Goal: Transaction & Acquisition: Purchase product/service

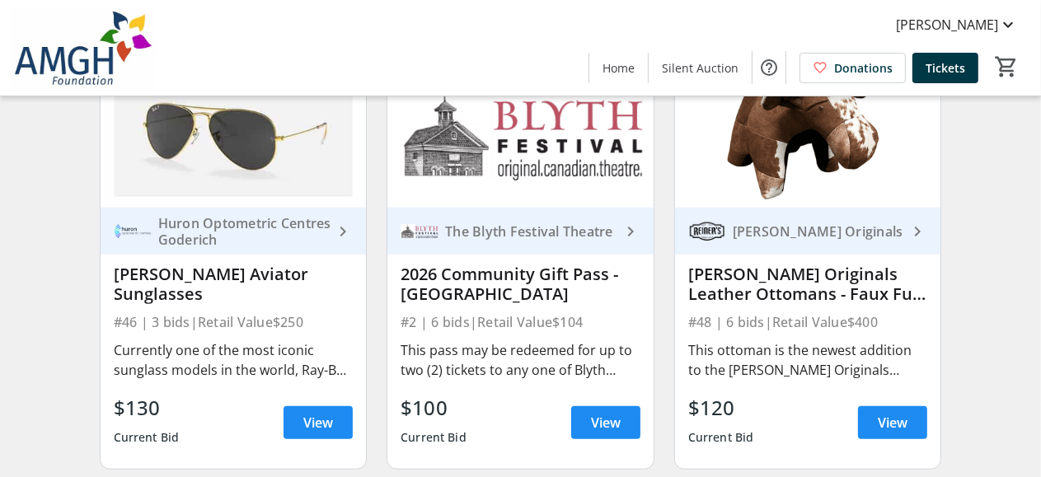
scroll to position [1072, 0]
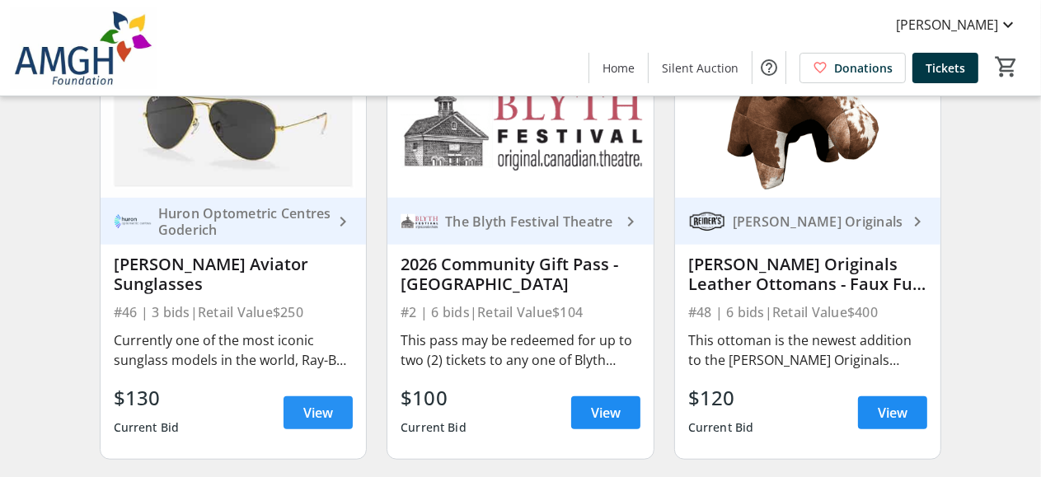
click at [313, 423] on span "View" at bounding box center [318, 413] width 30 height 20
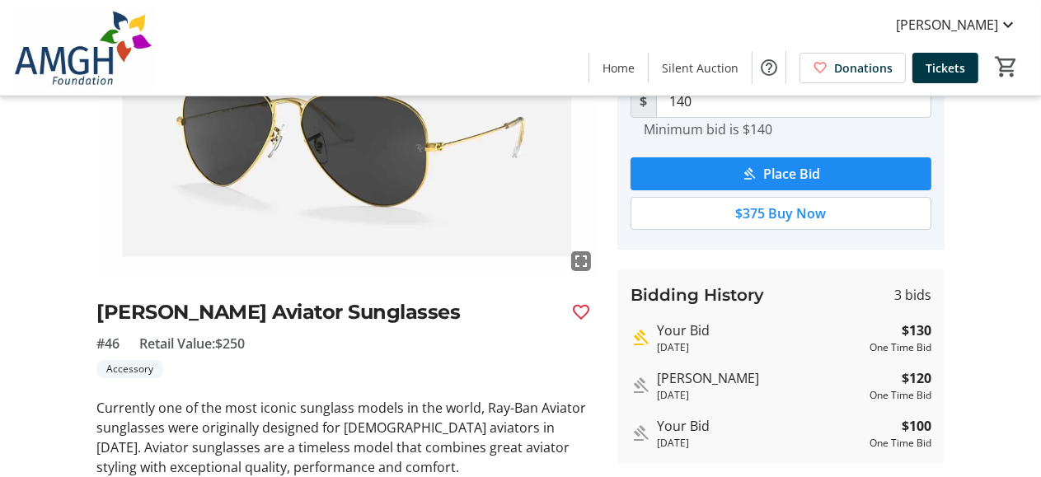
scroll to position [165, 0]
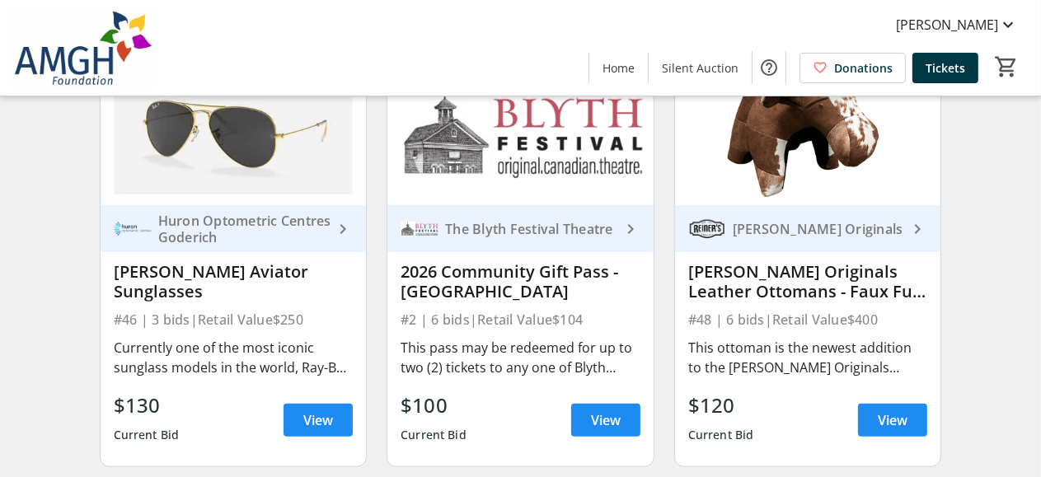
scroll to position [1072, 0]
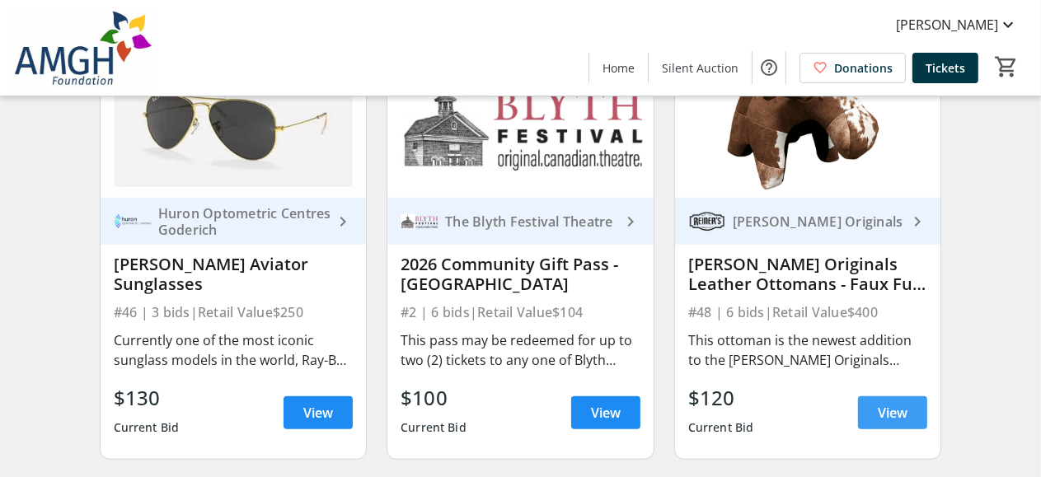
click at [897, 423] on span "View" at bounding box center [893, 413] width 30 height 20
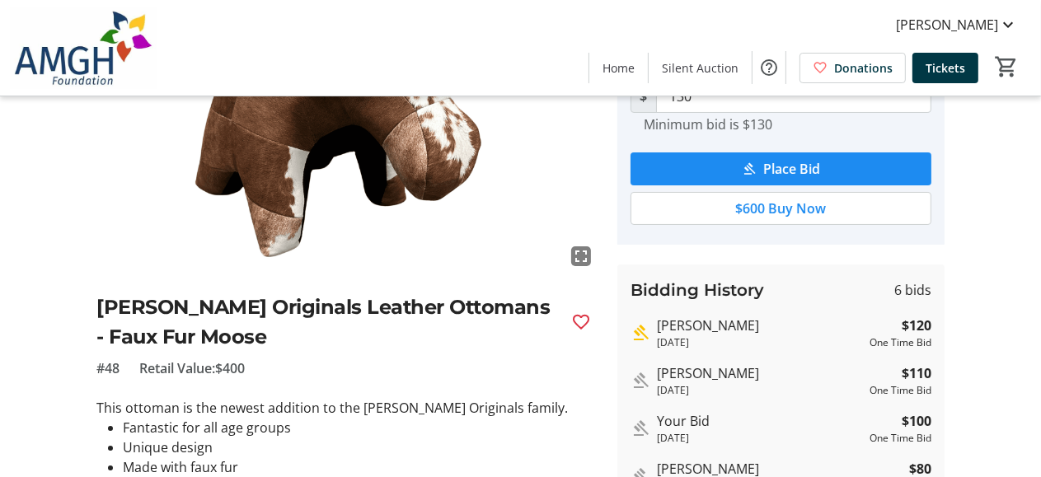
scroll to position [82, 0]
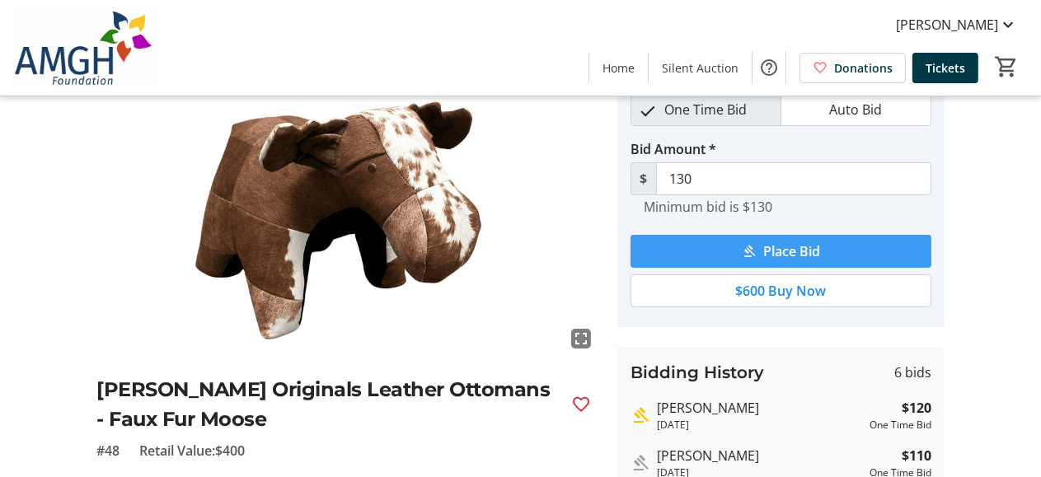
click at [782, 250] on span "Place Bid" at bounding box center [792, 252] width 57 height 20
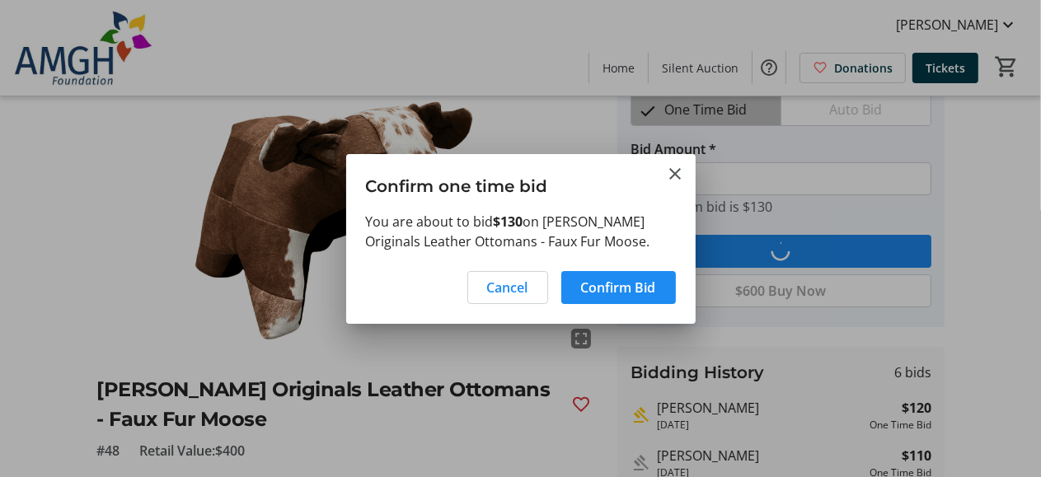
scroll to position [0, 0]
click at [634, 282] on span "Confirm Bid" at bounding box center [618, 288] width 75 height 20
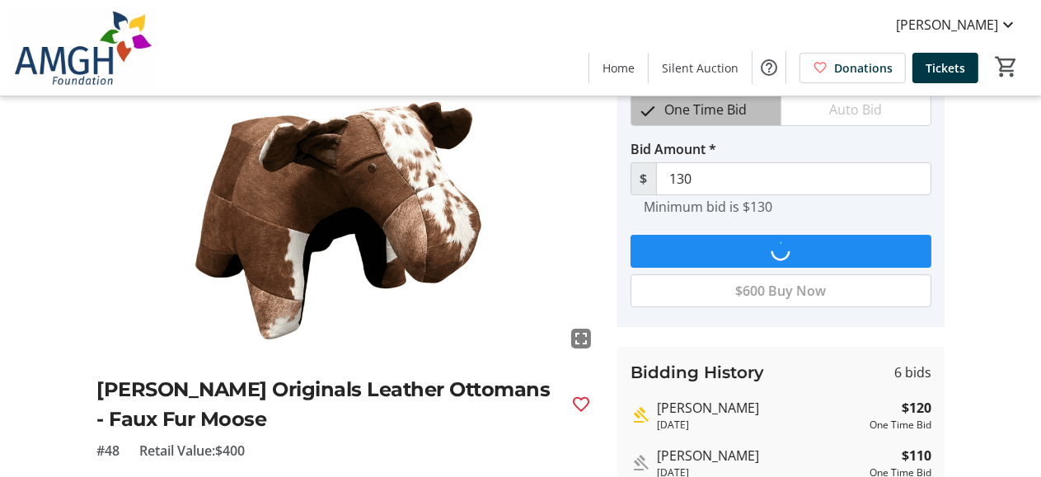
scroll to position [82, 0]
type input "140"
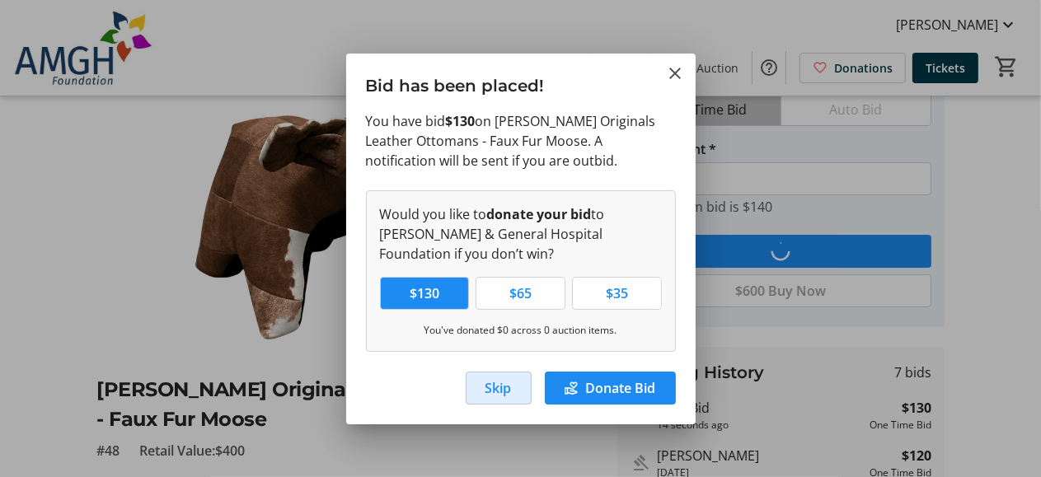
click at [500, 388] on span "Skip" at bounding box center [499, 388] width 26 height 20
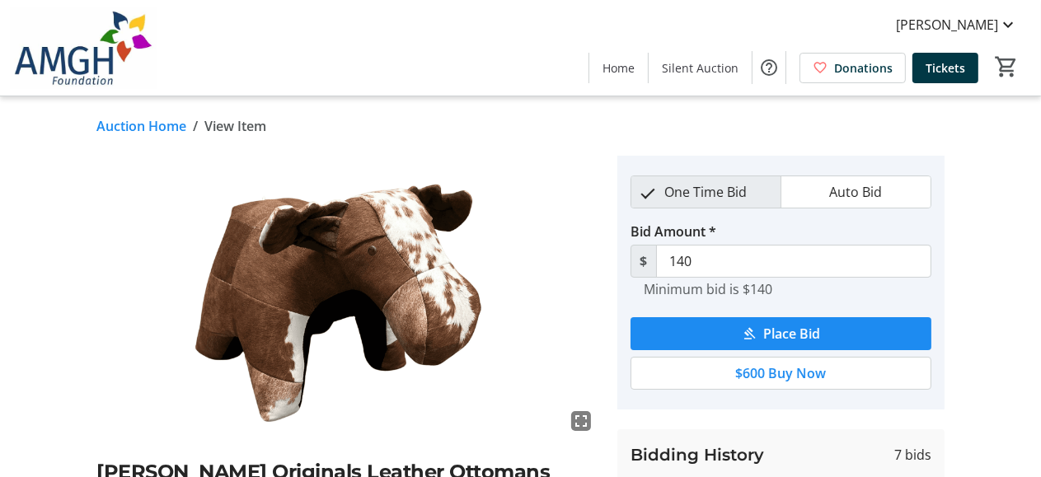
scroll to position [82, 0]
